Goal: Task Accomplishment & Management: Use online tool/utility

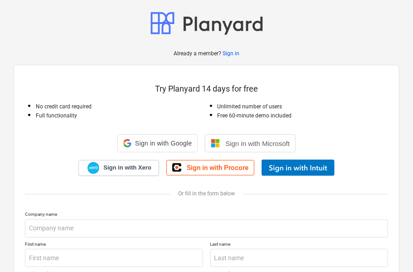
type input "[EMAIL_ADDRESS][DOMAIN_NAME]"
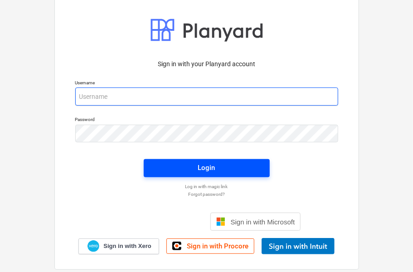
type input "[EMAIL_ADDRESS][DOMAIN_NAME]"
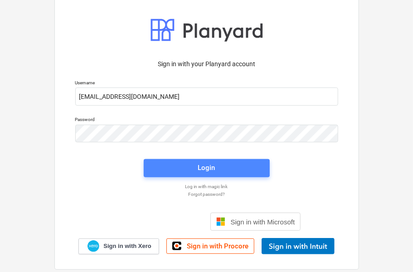
click at [200, 168] on div "Login" at bounding box center [206, 168] width 17 height 12
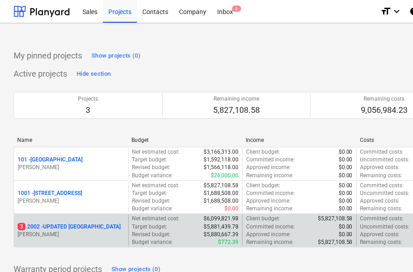
click at [63, 229] on p "3 2002 - UPDATED [GEOGRAPHIC_DATA]" at bounding box center [69, 227] width 103 height 8
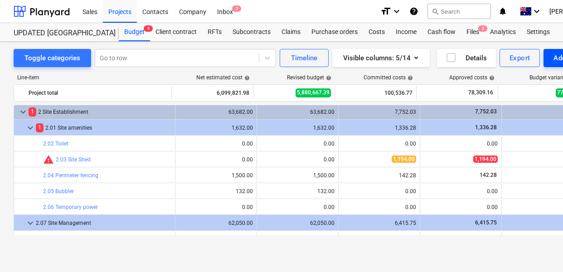
scroll to position [264, 0]
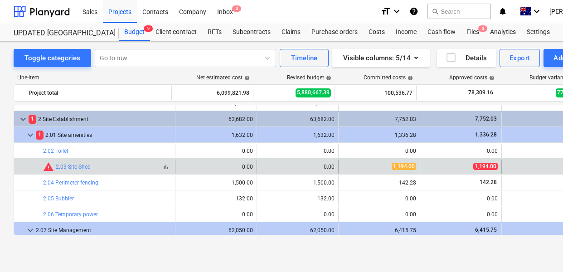
click at [46, 167] on span "warning" at bounding box center [48, 166] width 11 height 11
click at [166, 167] on span "bar_chart" at bounding box center [165, 166] width 7 height 7
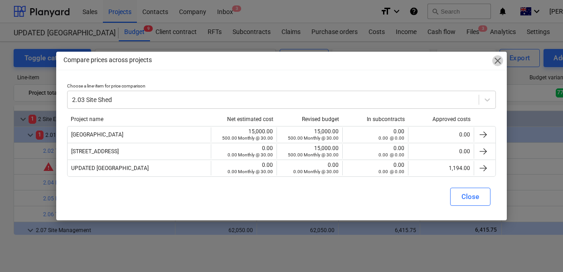
click at [415, 61] on span "close" at bounding box center [497, 60] width 11 height 11
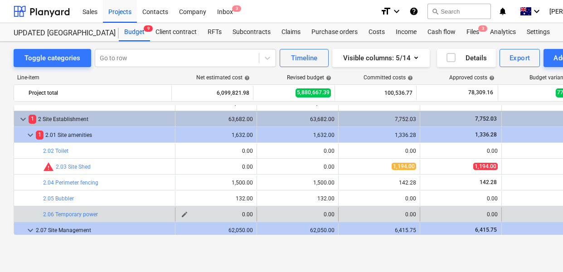
click at [226, 213] on div "0.00" at bounding box center [216, 214] width 74 height 6
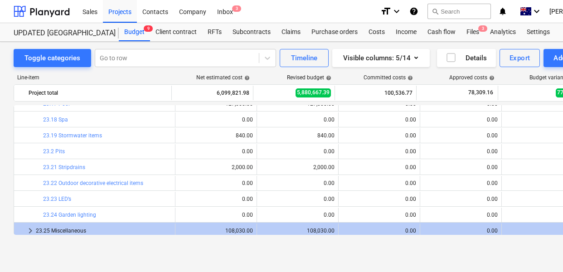
scroll to position [2867, 0]
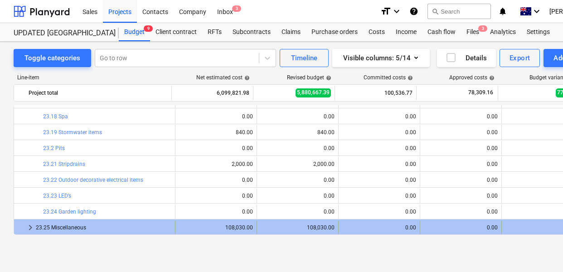
click at [71, 226] on div "23.25 Miscellaneous" at bounding box center [103, 227] width 135 height 14
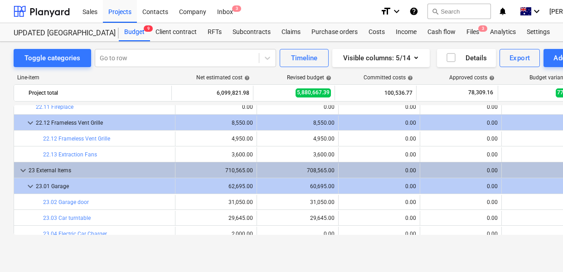
scroll to position [2527, 0]
click at [133, 58] on div at bounding box center [177, 57] width 154 height 9
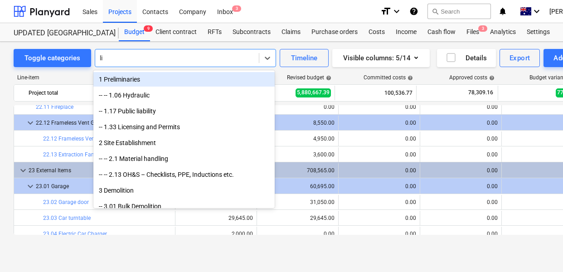
type input "lif"
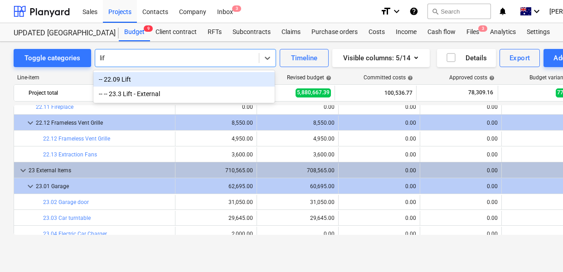
click at [128, 79] on div "-- 22.09 Lift" at bounding box center [183, 79] width 181 height 14
